Goal: Task Accomplishment & Management: Manage account settings

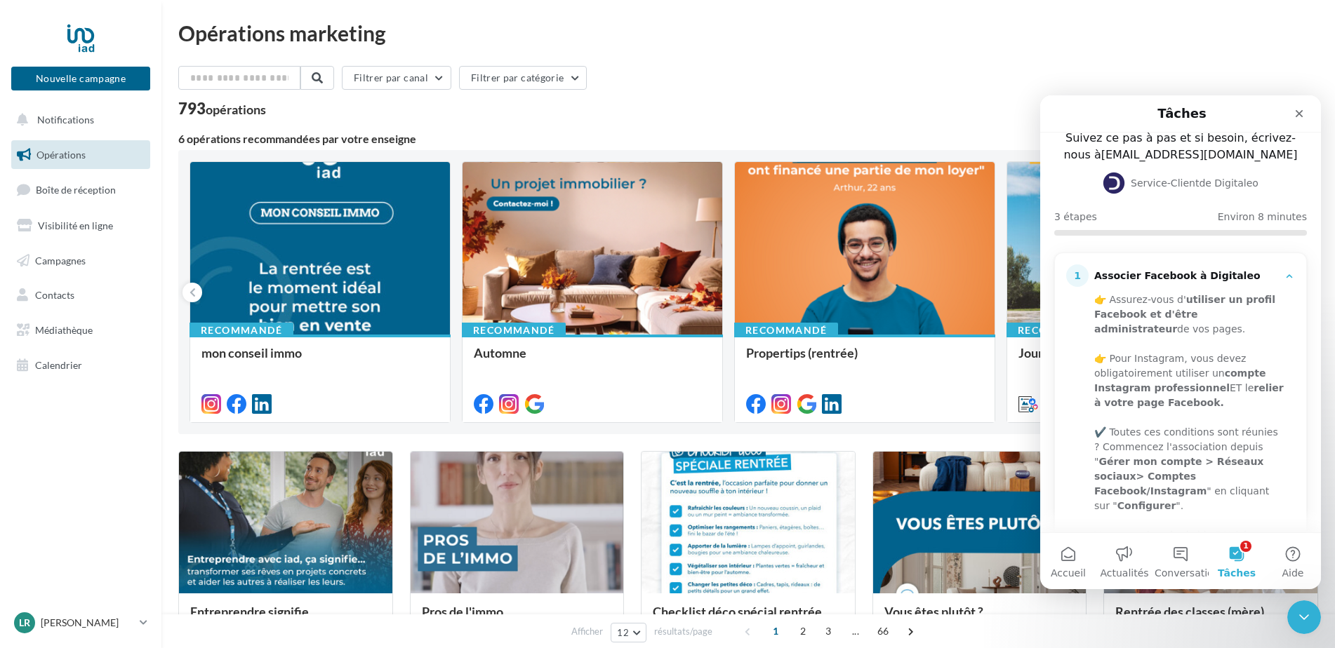
scroll to position [140, 0]
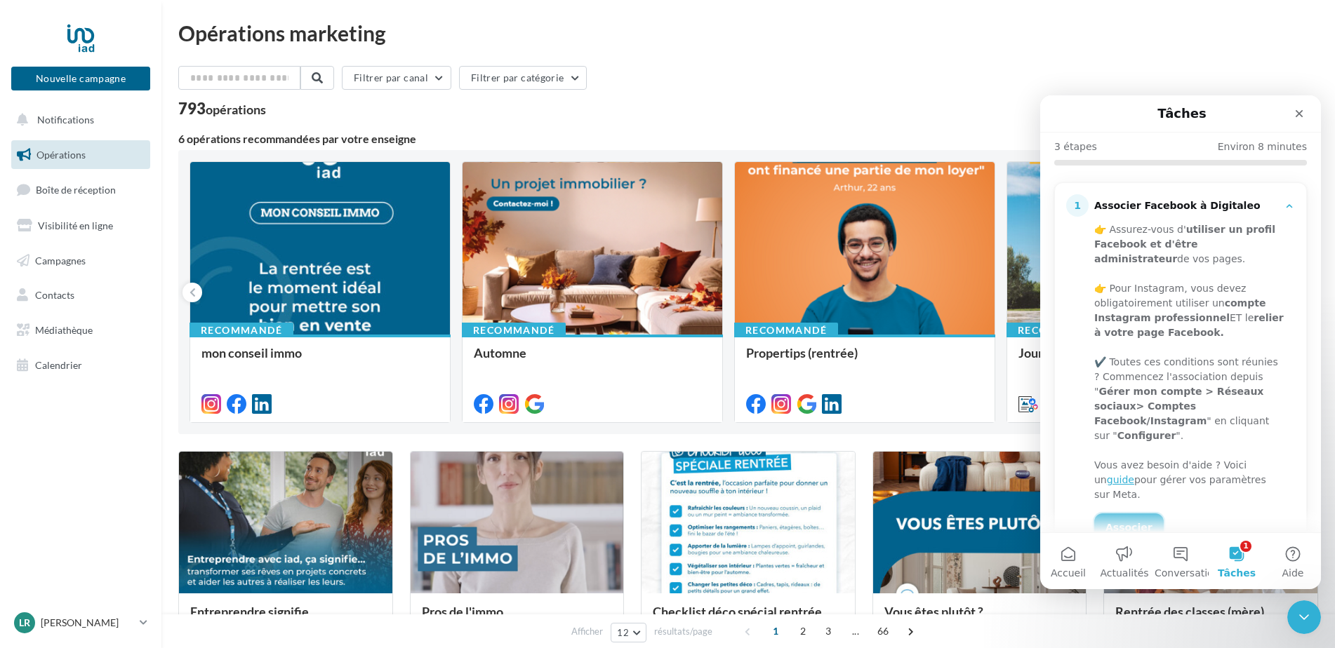
click at [1131, 514] on link "Associer" at bounding box center [1128, 528] width 69 height 28
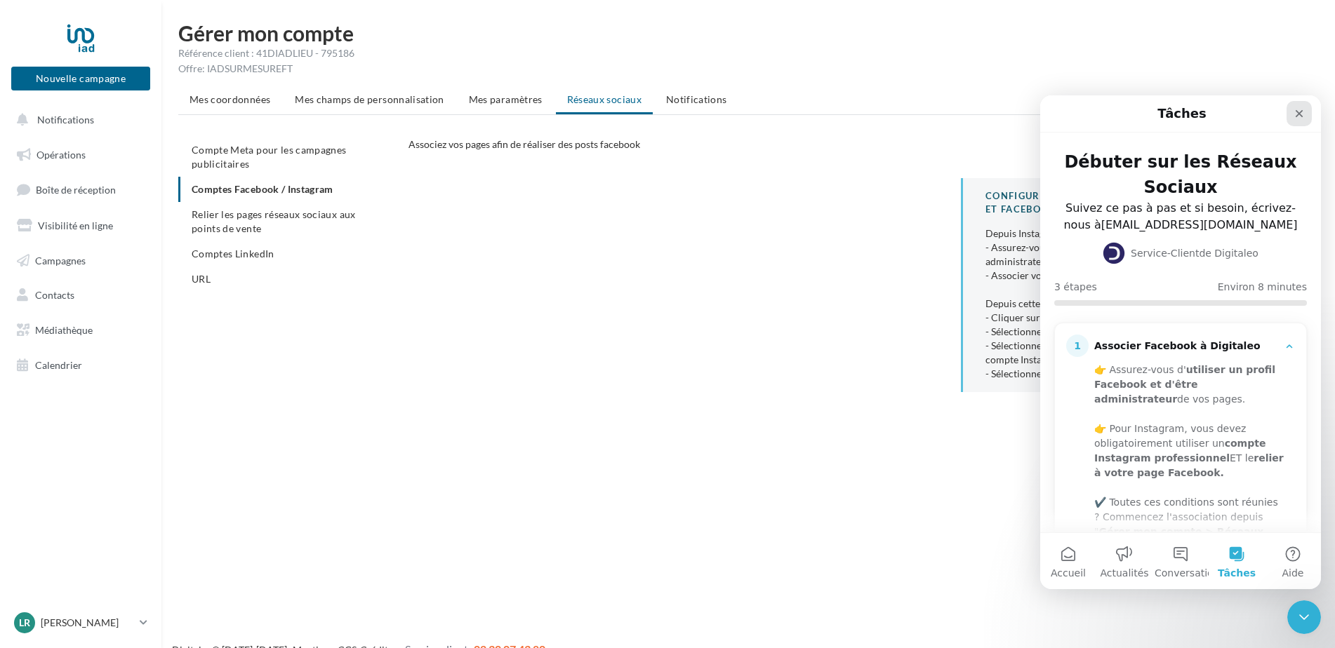
click at [1293, 107] on div "Fermer" at bounding box center [1298, 113] width 25 height 25
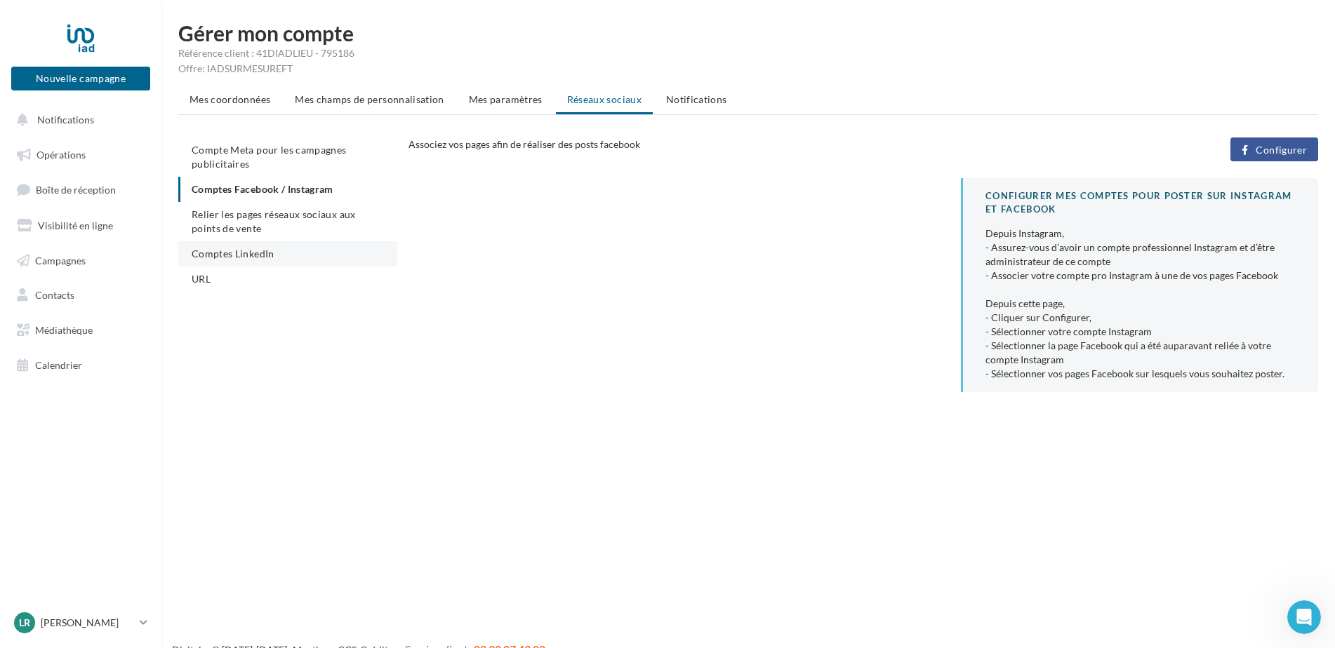
click at [251, 251] on span "Comptes LinkedIn" at bounding box center [233, 254] width 83 height 12
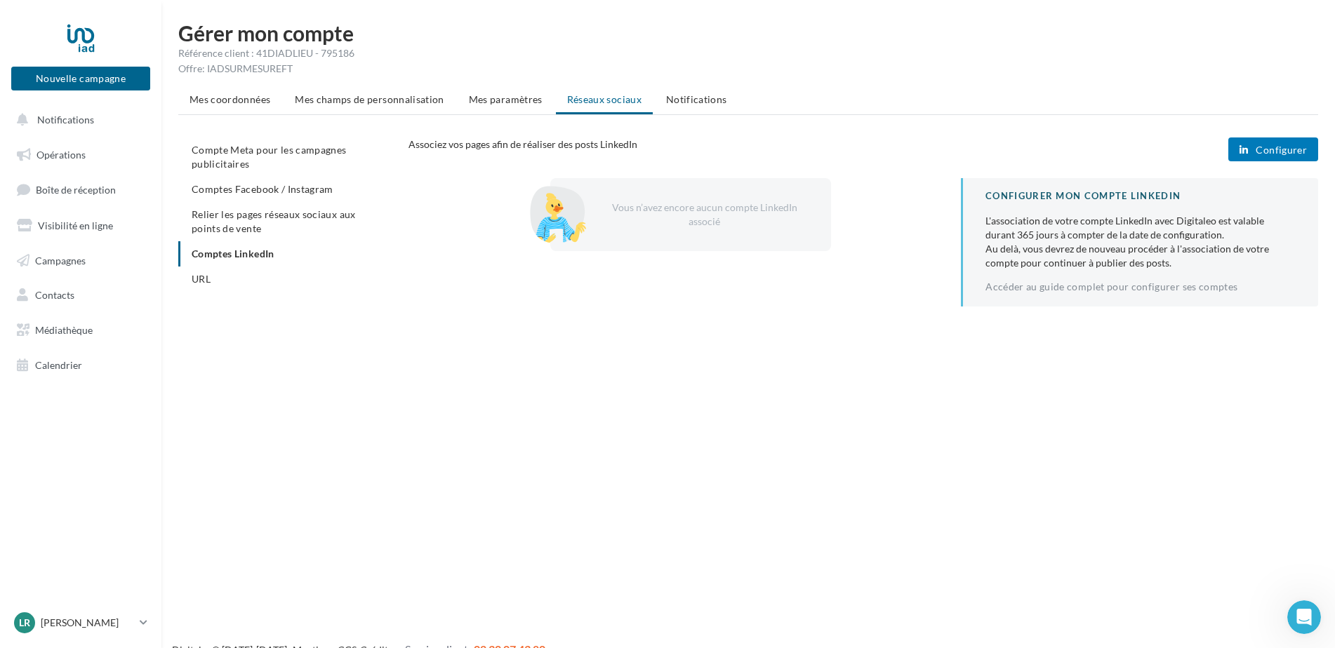
click at [639, 206] on div "Vous n’avez encore aucun compte LinkedIn associé" at bounding box center [701, 215] width 213 height 28
click at [654, 208] on div "Vous n’avez encore aucun compte LinkedIn associé" at bounding box center [701, 215] width 213 height 28
click at [1246, 150] on icon "button" at bounding box center [1243, 150] width 8 height 0
